Goal: Navigation & Orientation: Find specific page/section

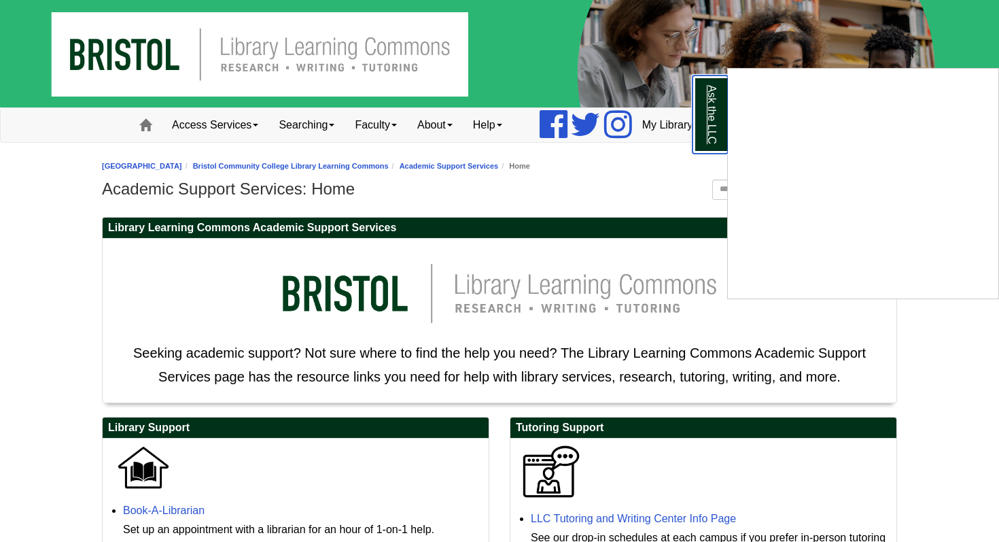
click at [706, 122] on link "Ask the LLC" at bounding box center [709, 114] width 35 height 78
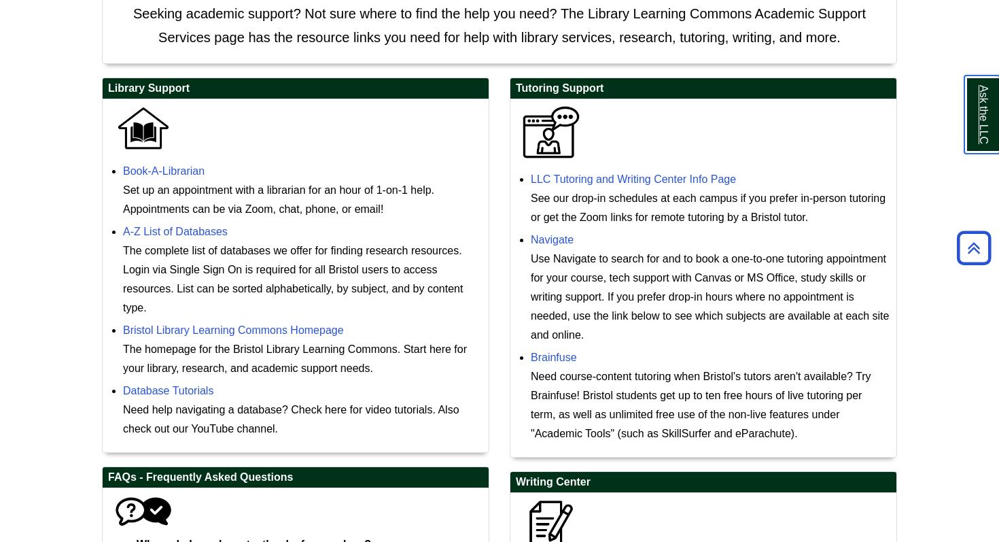
scroll to position [332, 0]
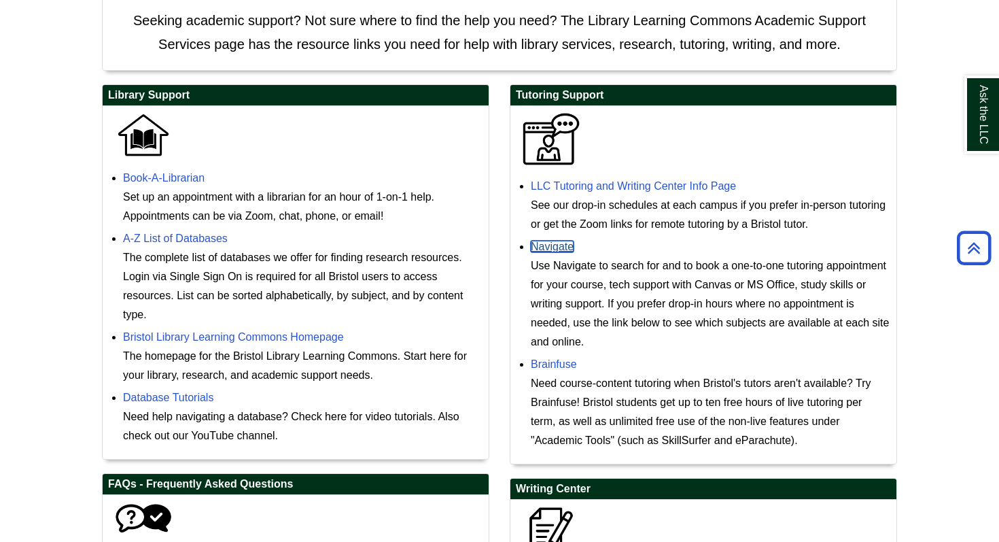
click at [546, 249] on link "Navigate" at bounding box center [552, 247] width 43 height 12
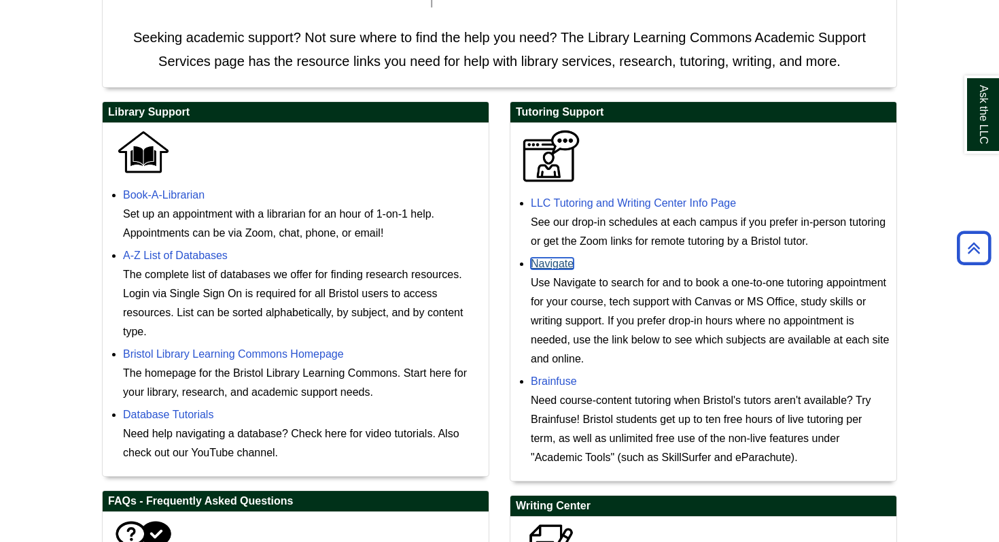
scroll to position [315, 0]
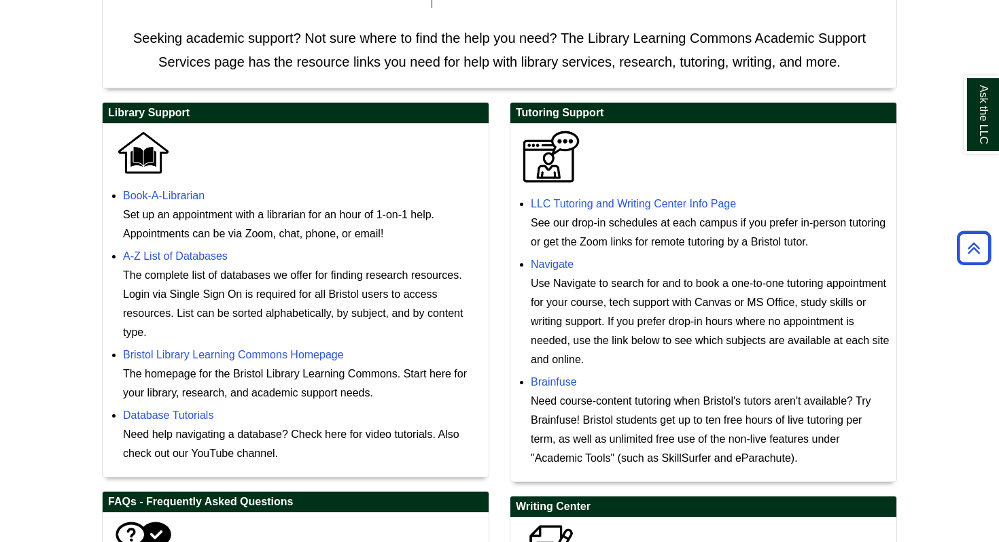
click at [567, 178] on img at bounding box center [551, 157] width 68 height 54
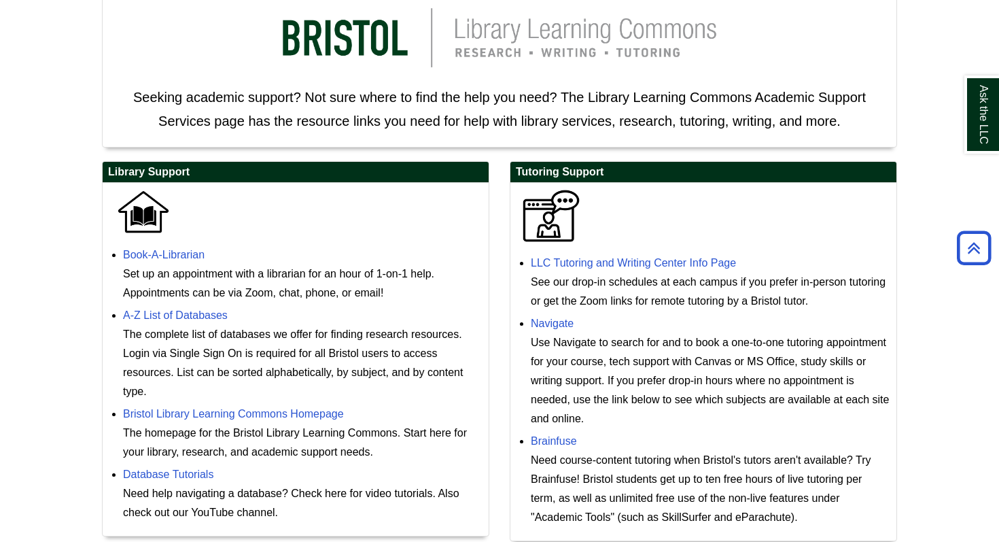
scroll to position [249, 0]
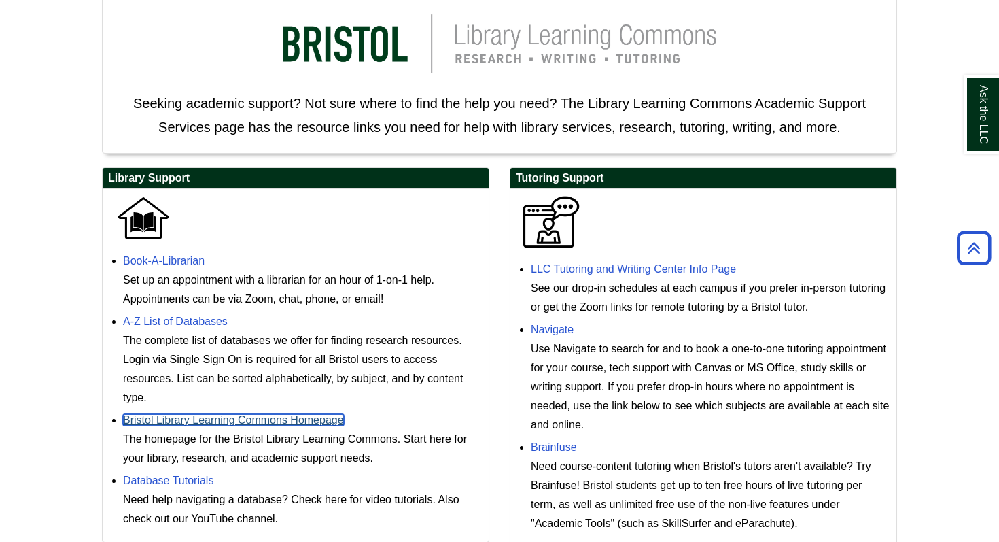
click at [159, 417] on link "Bristol Library Learning Commons Homepage" at bounding box center [233, 420] width 221 height 12
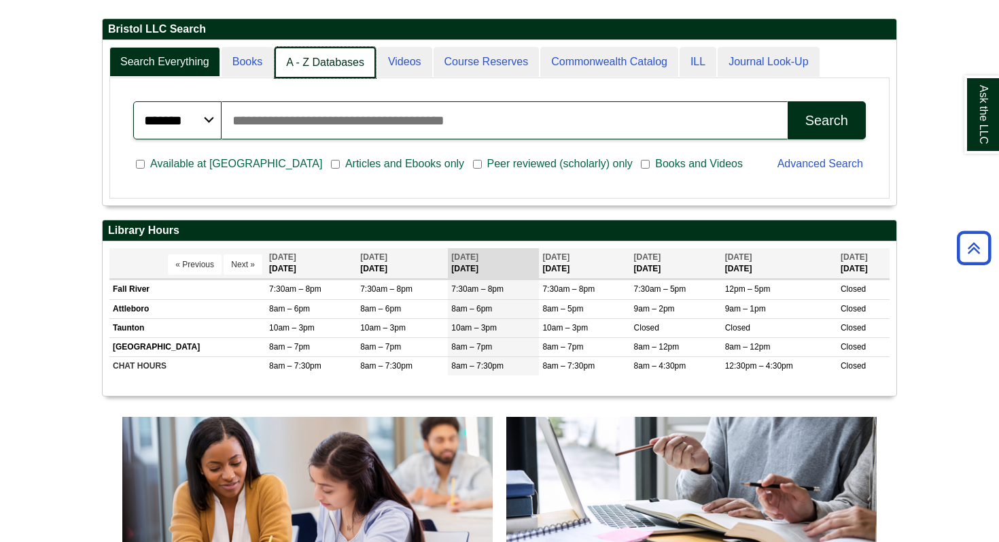
scroll to position [7, 7]
click at [323, 63] on link "A - Z Databases" at bounding box center [325, 63] width 101 height 32
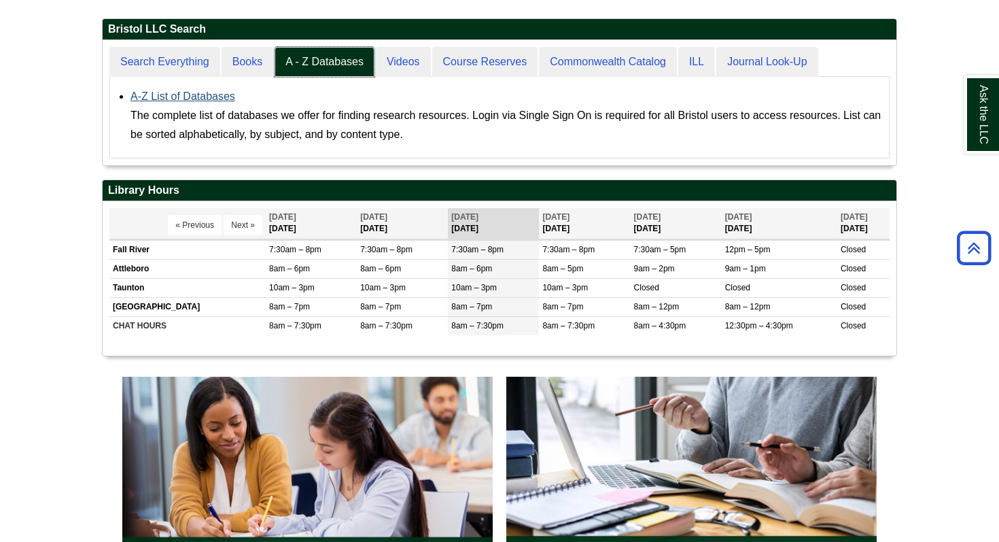
scroll to position [125, 794]
click at [188, 98] on link "A-Z List of Databases" at bounding box center [182, 96] width 105 height 12
